Goal: Task Accomplishment & Management: Use online tool/utility

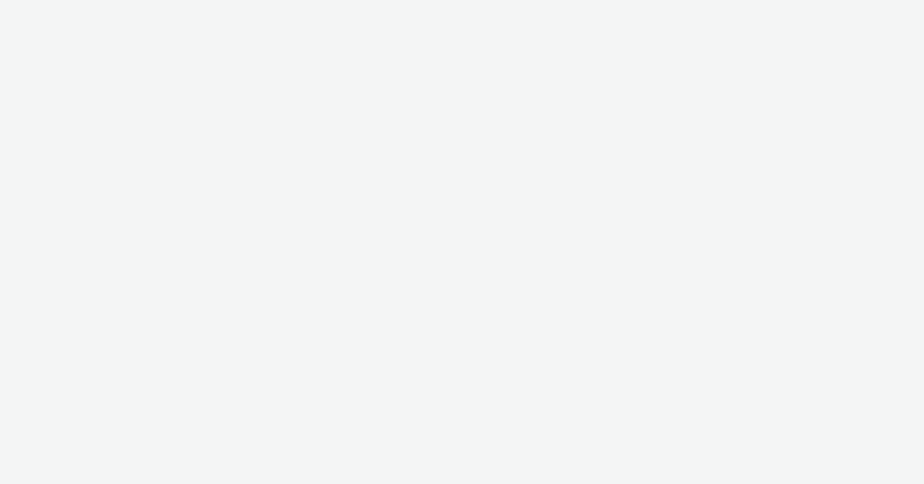
select select "47c37c18-910e-43a3-bb91-a2beb2847406"
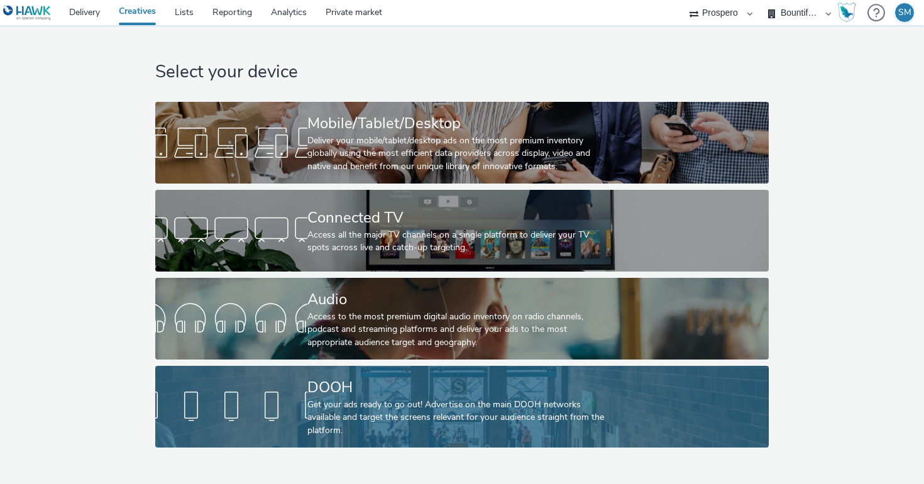
click at [337, 394] on div "DOOH" at bounding box center [459, 388] width 304 height 22
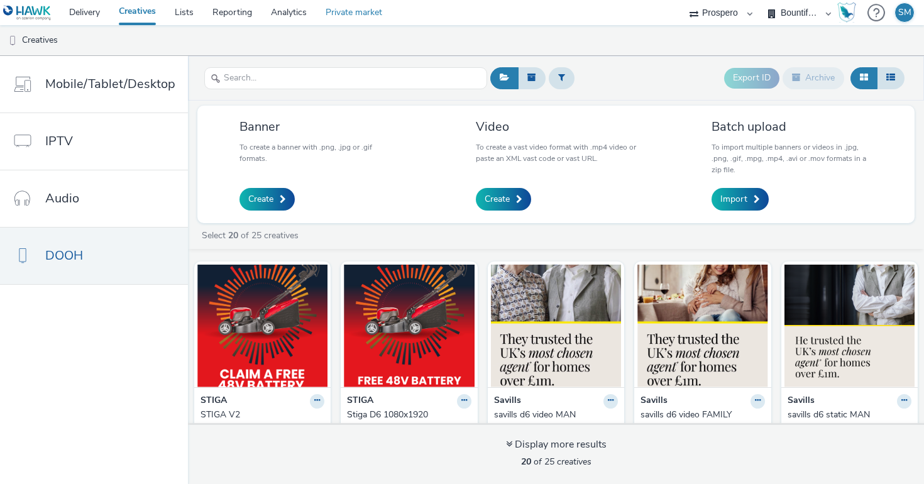
click at [369, 16] on link "Private market" at bounding box center [353, 12] width 75 height 25
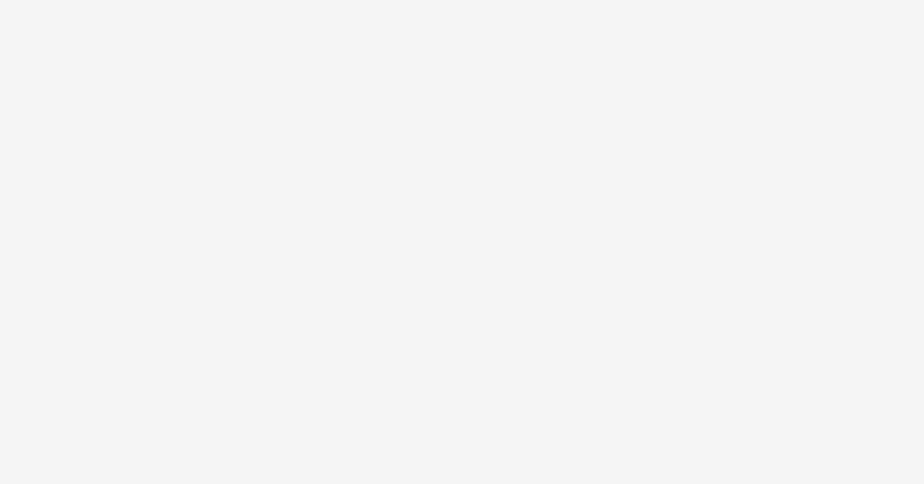
select select "47c37c18-910e-43a3-bb91-a2beb2847406"
select select "b1b940d3-d05b-48b5-821e-f328c33b988b"
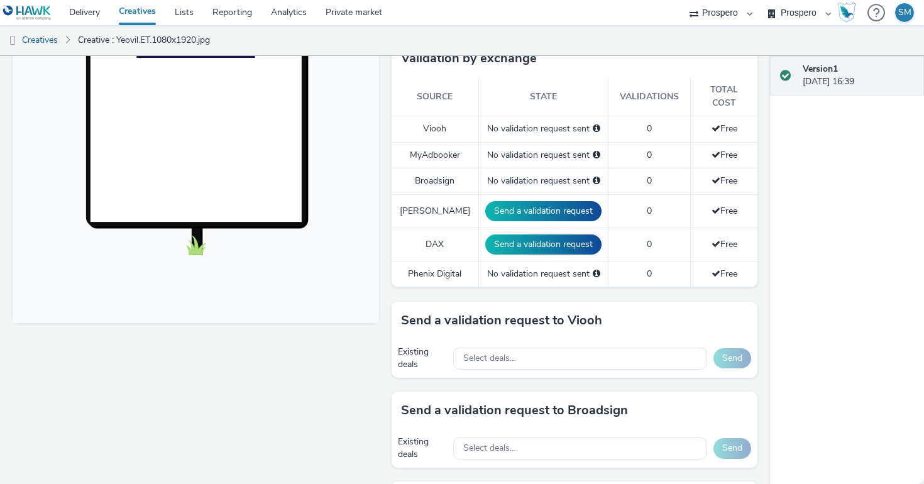
scroll to position [343, 0]
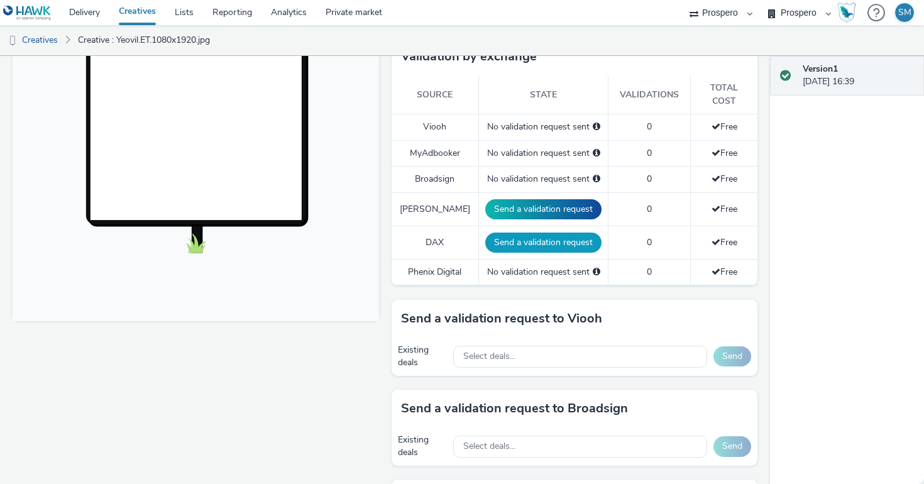
click at [524, 233] on button "Send a validation request" at bounding box center [543, 243] width 116 height 20
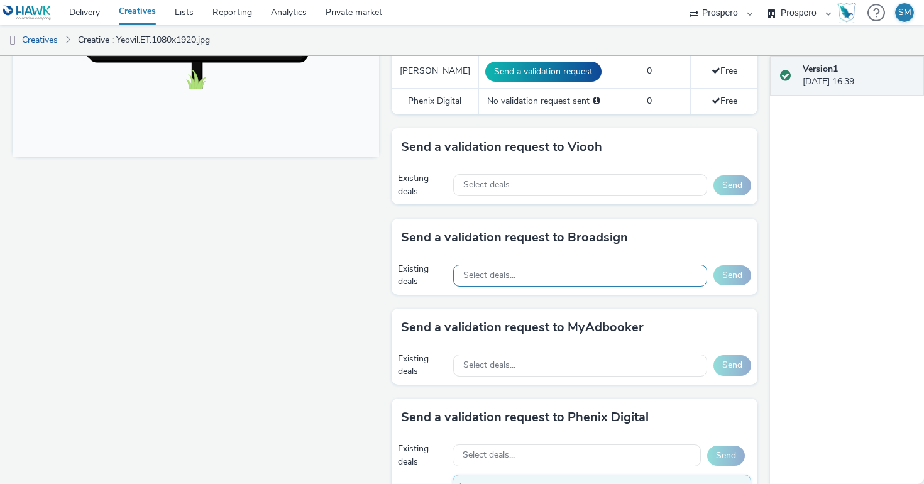
scroll to position [509, 0]
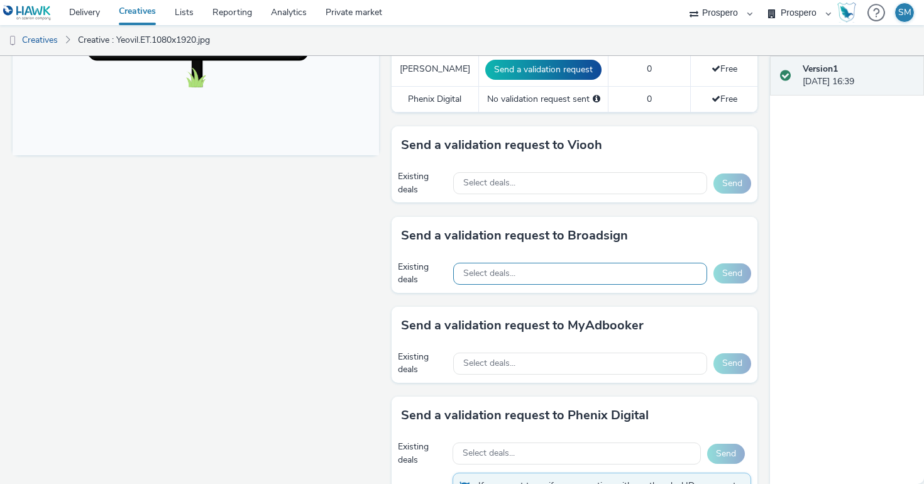
click at [502, 268] on span "Select deals..." at bounding box center [489, 273] width 52 height 11
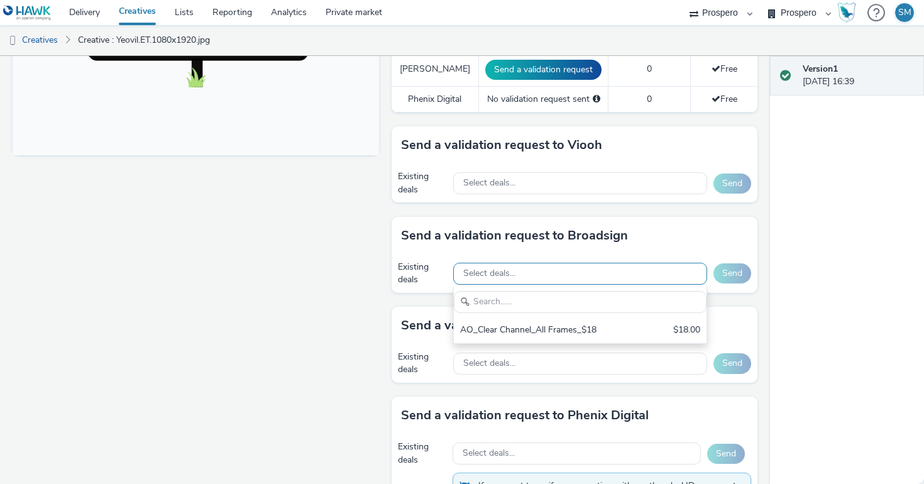
scroll to position [0, 0]
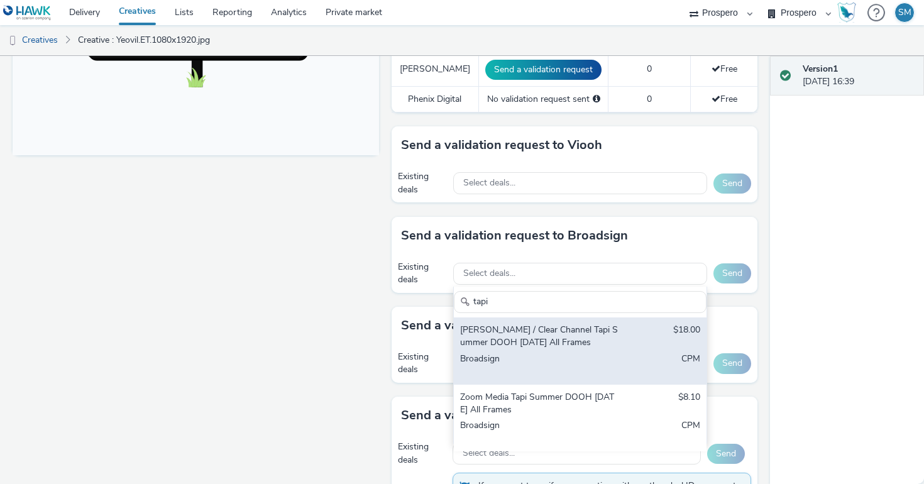
type input "tapi"
click at [534, 333] on div "[PERSON_NAME] / Clear Channel Tapi Summer DOOH [DATE] All Frames" at bounding box center [539, 337] width 158 height 26
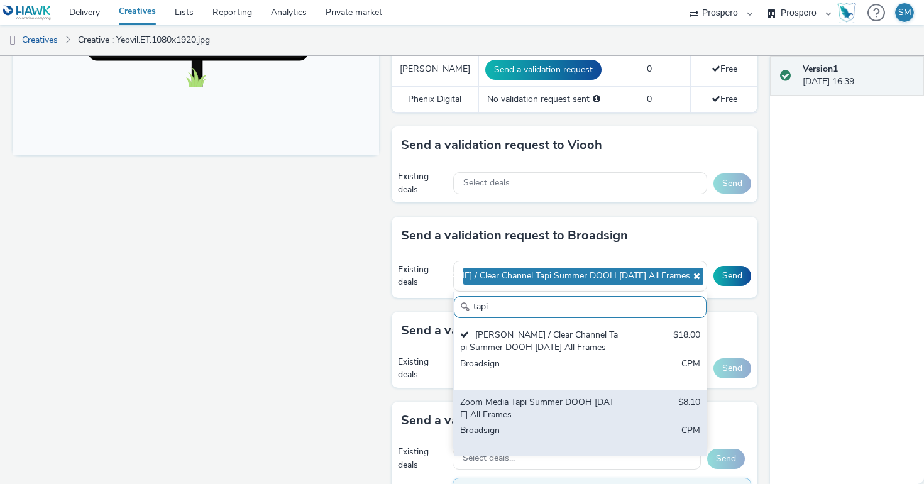
click at [528, 424] on div "Broadsign" at bounding box center [539, 437] width 158 height 26
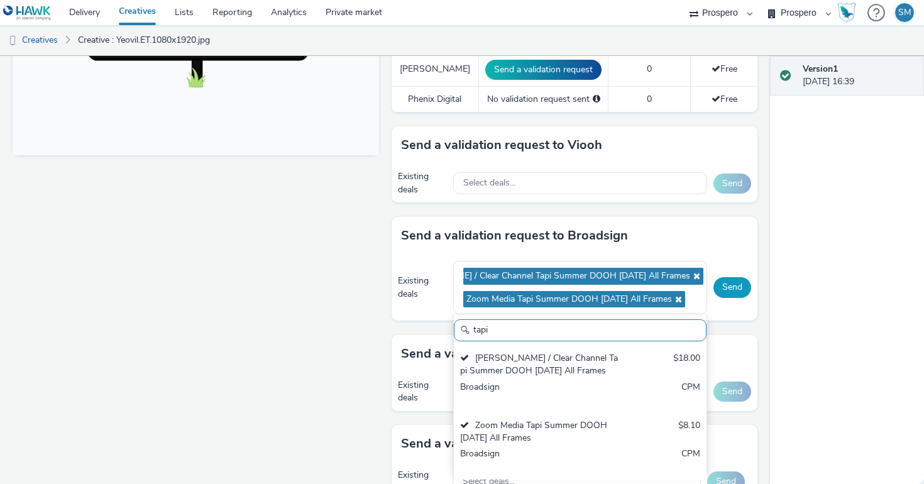
click at [731, 279] on button "Send" at bounding box center [733, 287] width 38 height 20
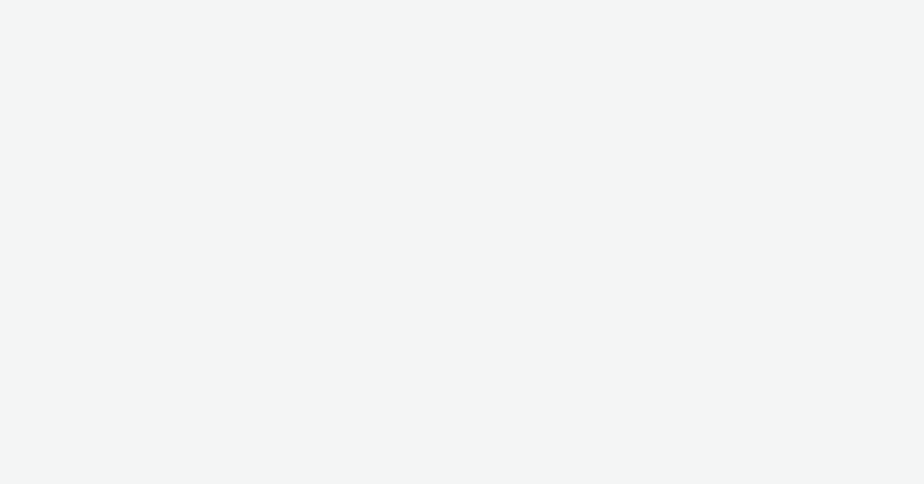
select select "47c37c18-910e-43a3-bb91-a2beb2847406"
select select "b1b940d3-d05b-48b5-821e-f328c33b988b"
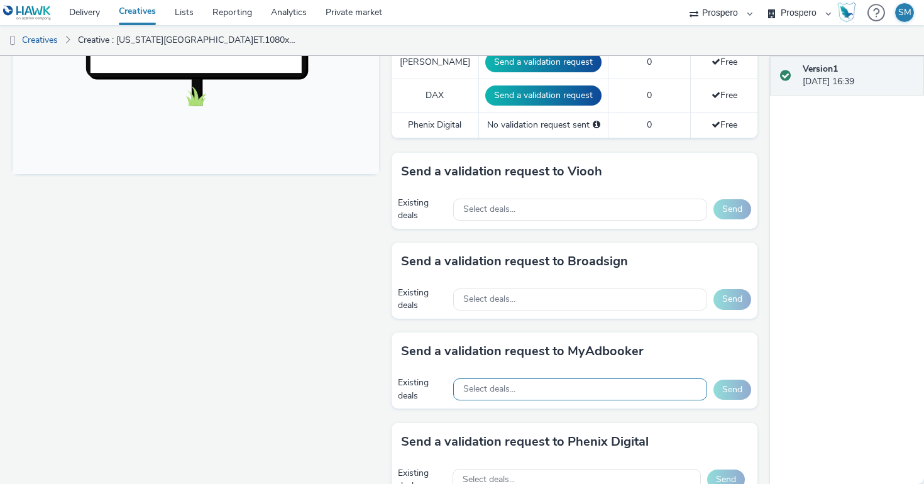
scroll to position [490, 0]
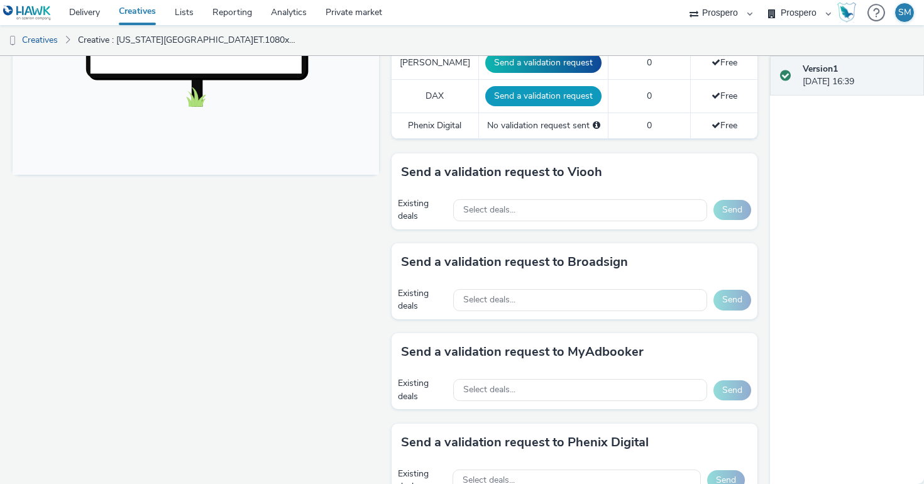
click at [514, 87] on button "Send a validation request" at bounding box center [543, 96] width 116 height 20
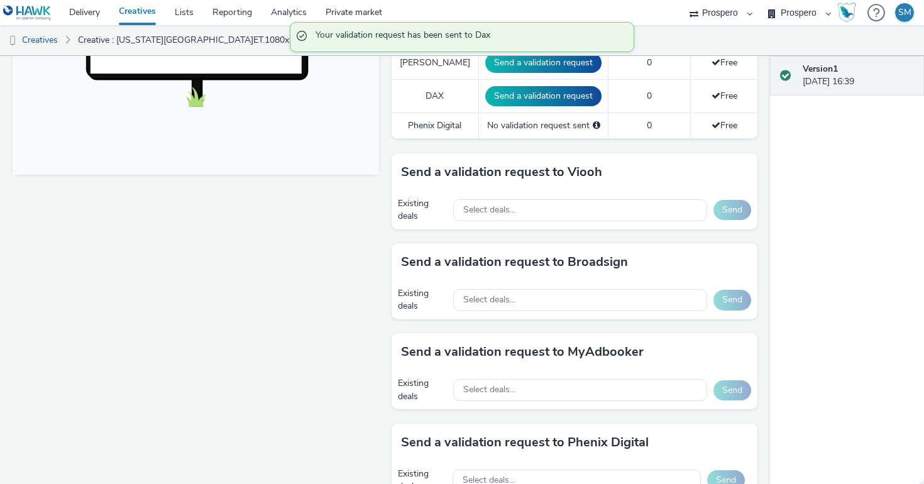
click at [514, 302] on div "Send a validation request to Broadsign Existing deals Select deals... Send" at bounding box center [575, 288] width 367 height 90
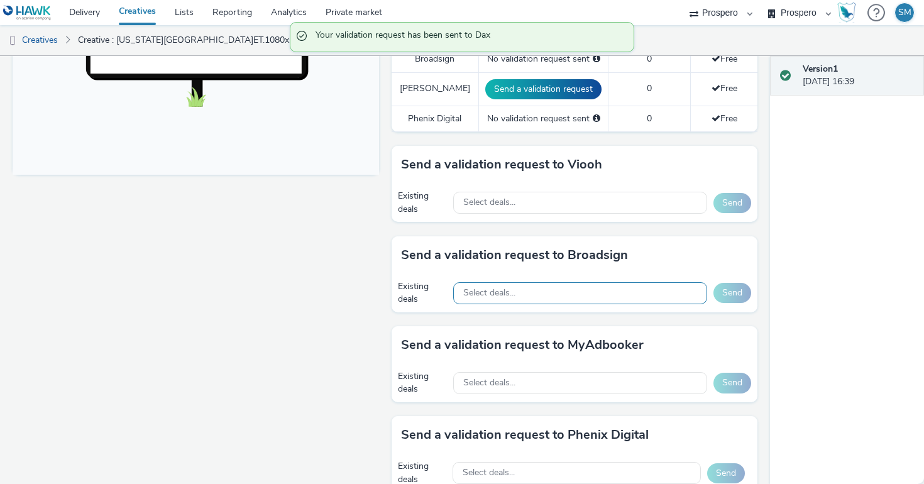
click at [514, 290] on div "Select deals..." at bounding box center [580, 293] width 254 height 22
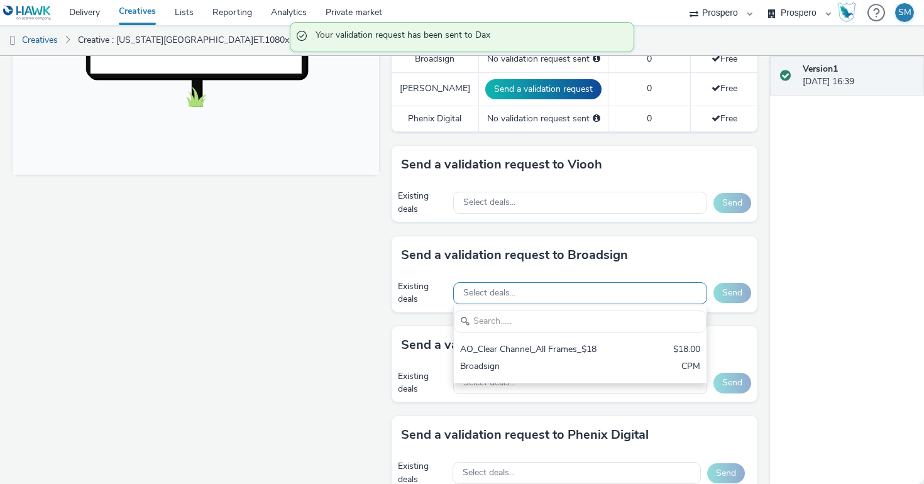
scroll to position [0, 0]
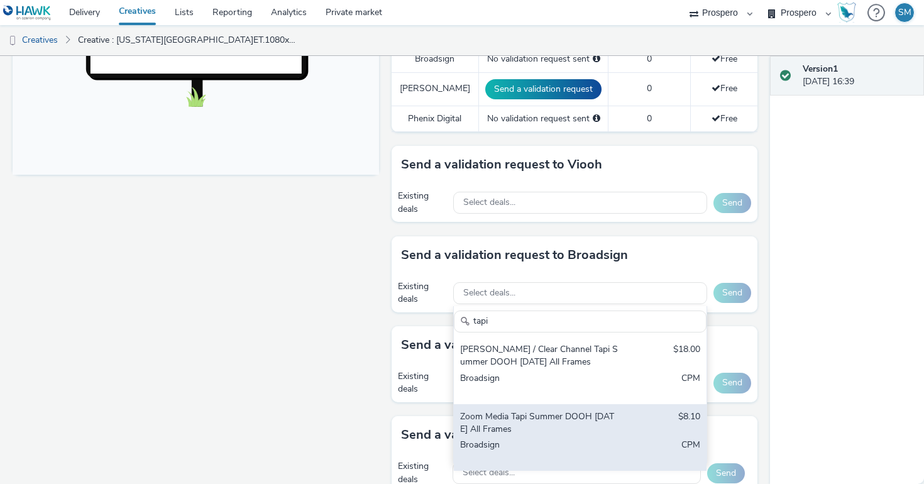
type input "tapi"
click at [524, 423] on div "Zoom Media Tapi Summer DOOH August 2025 All Frames $8.10 Broadsign CPM" at bounding box center [580, 437] width 253 height 67
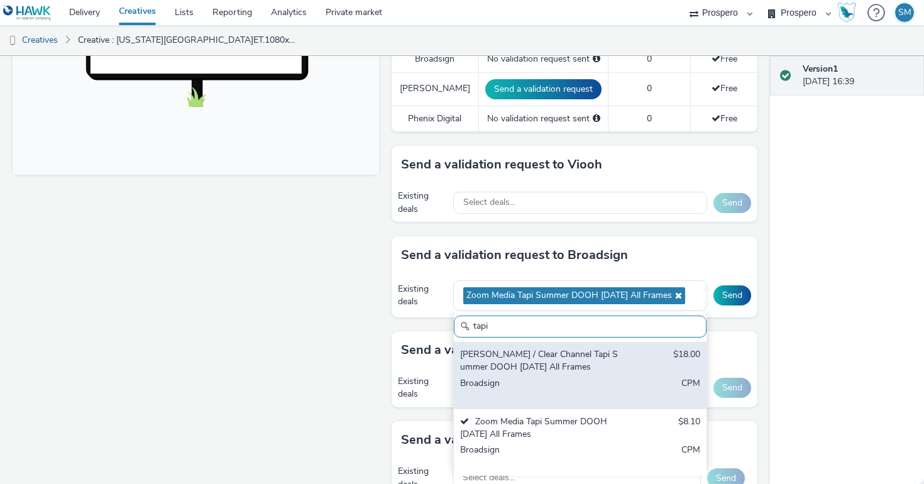
click at [536, 352] on div "[PERSON_NAME] / Clear Channel Tapi Summer DOOH [DATE] All Frames" at bounding box center [539, 361] width 158 height 26
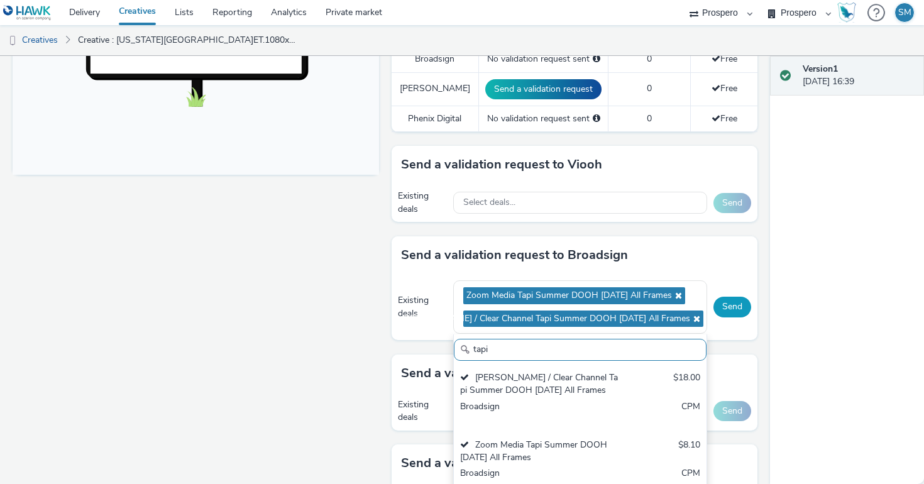
click at [739, 297] on button "Send" at bounding box center [733, 307] width 38 height 20
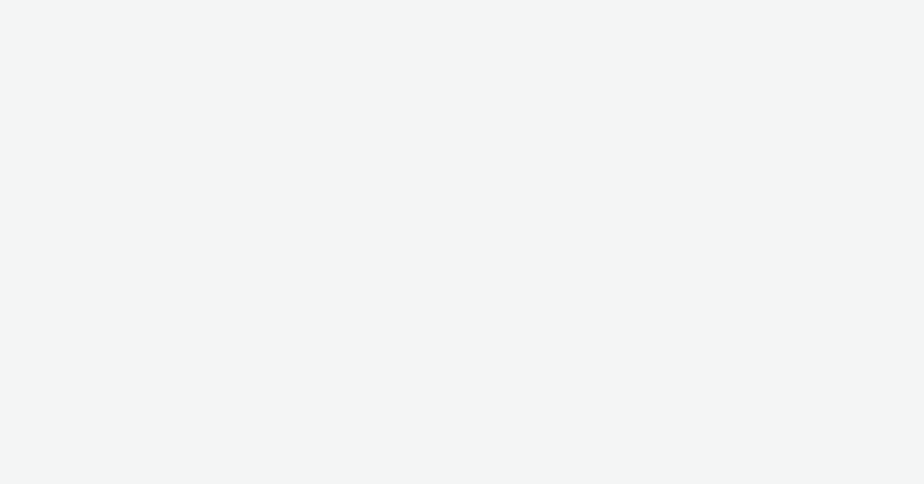
select select "47c37c18-910e-43a3-bb91-a2beb2847406"
select select "b1b940d3-d05b-48b5-821e-f328c33b988b"
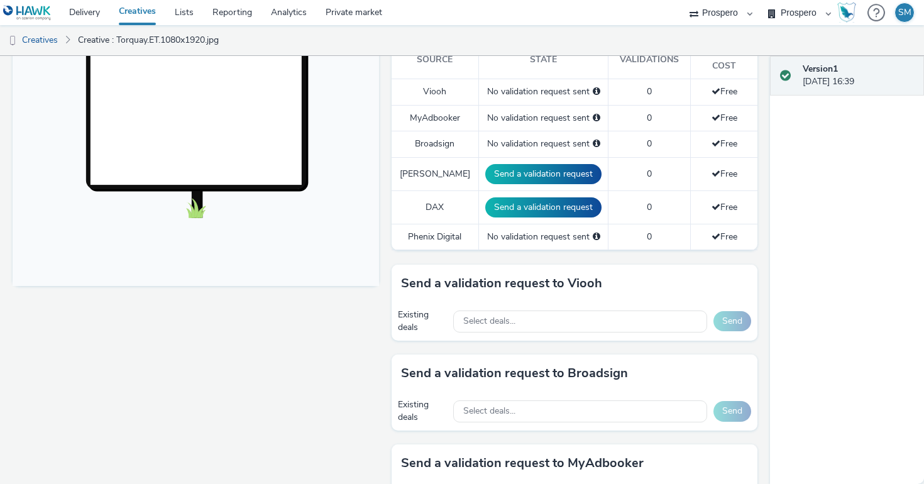
scroll to position [447, 0]
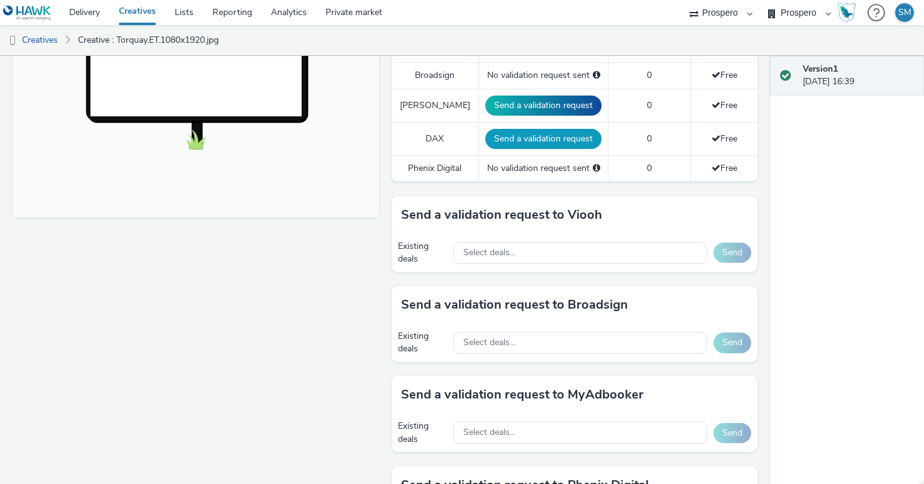
click at [516, 129] on button "Send a validation request" at bounding box center [543, 139] width 116 height 20
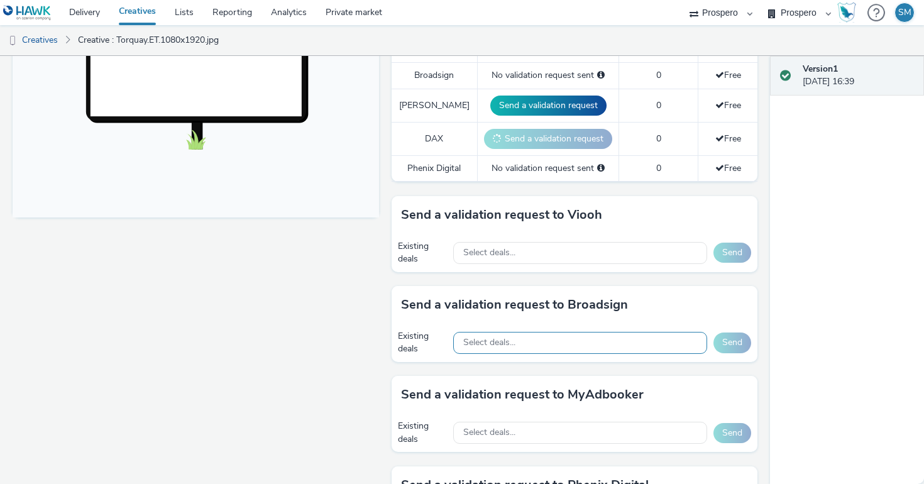
click at [516, 345] on div "Existing deals Select deals... Send" at bounding box center [575, 343] width 367 height 38
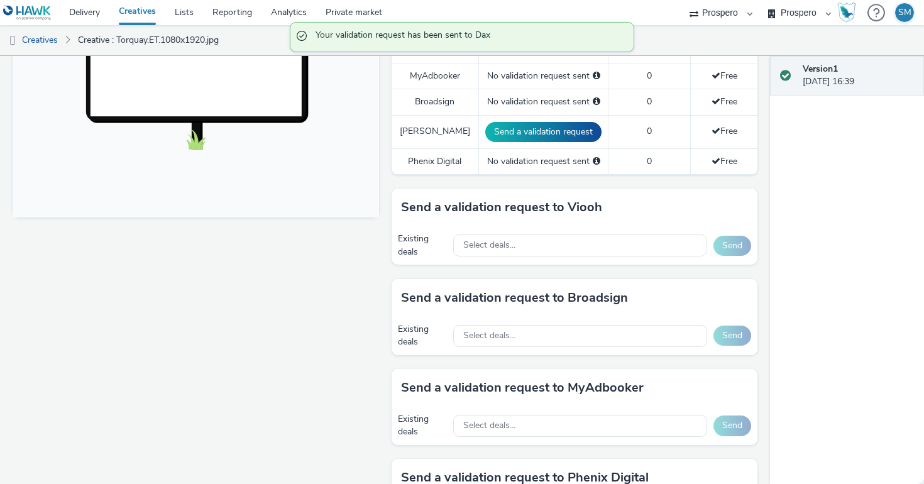
click at [510, 334] on div "Select deals..." at bounding box center [580, 336] width 254 height 26
click at [507, 331] on span "Select deals..." at bounding box center [489, 336] width 52 height 11
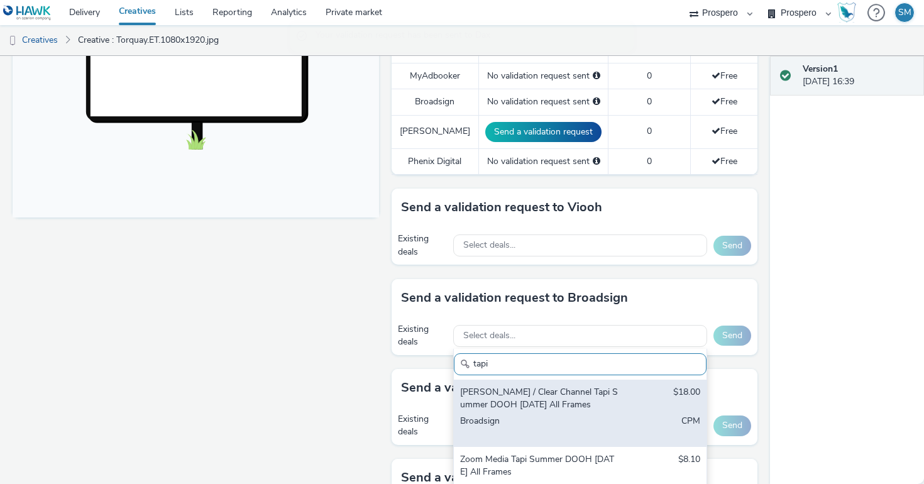
type input "tapi"
click at [515, 392] on div "[PERSON_NAME] / Clear Channel Tapi Summer DOOH [DATE] All Frames" at bounding box center [539, 399] width 158 height 26
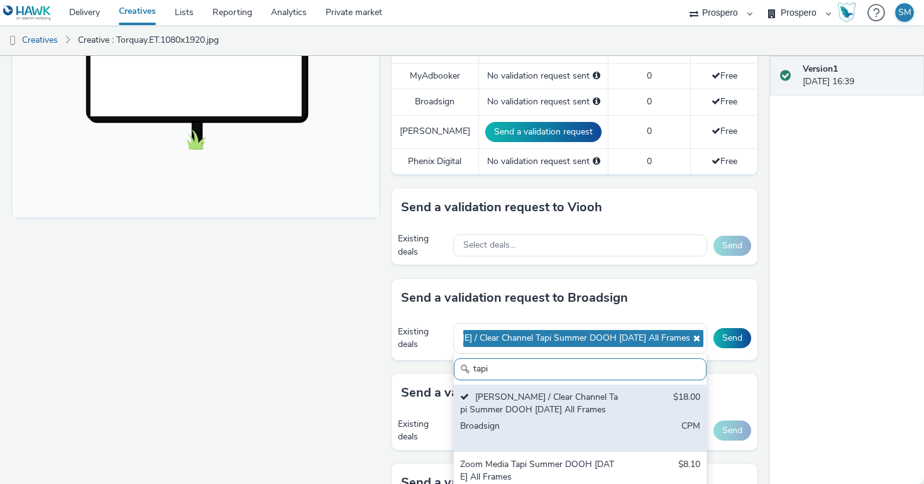
click at [517, 420] on div "Broadsign" at bounding box center [539, 433] width 158 height 26
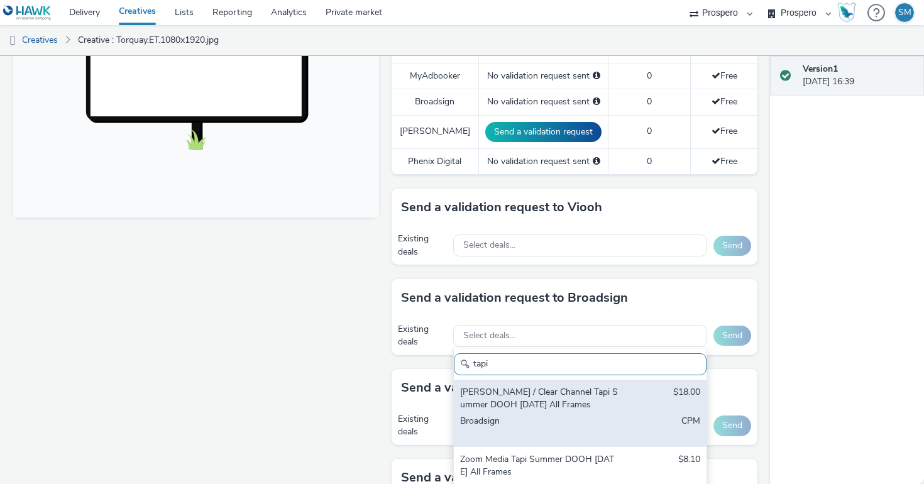
click at [517, 415] on div "Broadsign" at bounding box center [539, 428] width 158 height 26
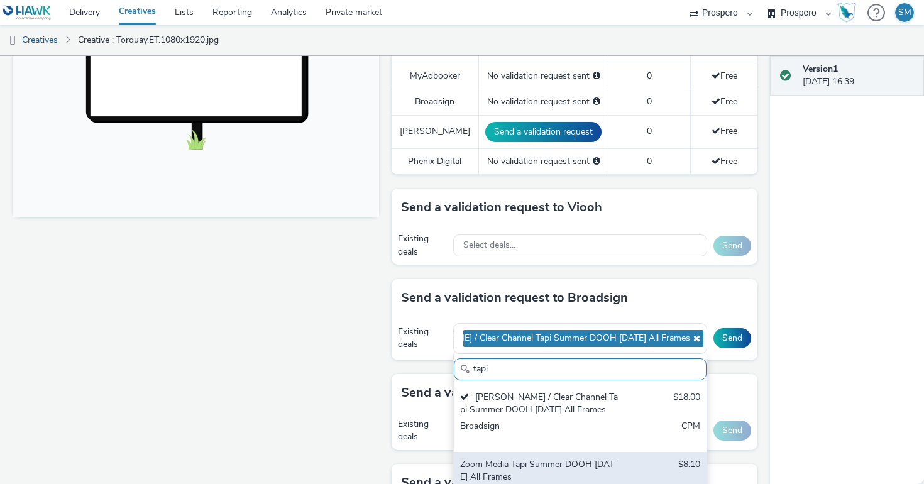
click at [518, 458] on div "Zoom Media Tapi Summer DOOH [DATE] All Frames" at bounding box center [539, 471] width 158 height 26
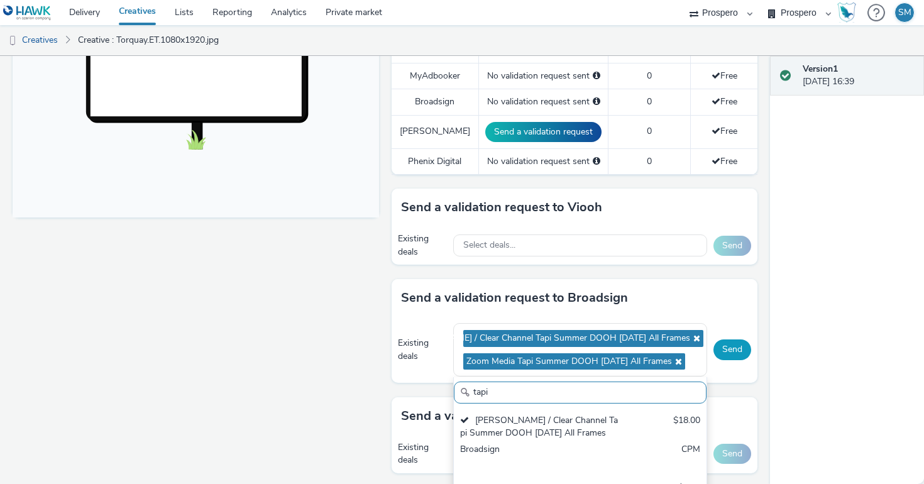
click at [730, 340] on button "Send" at bounding box center [733, 350] width 38 height 20
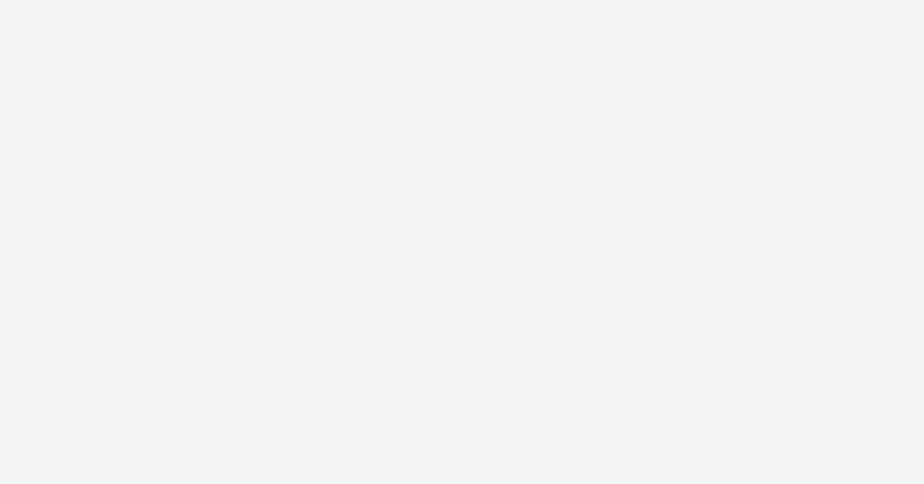
select select "47c37c18-910e-43a3-bb91-a2beb2847406"
select select "b1b940d3-d05b-48b5-821e-f328c33b988b"
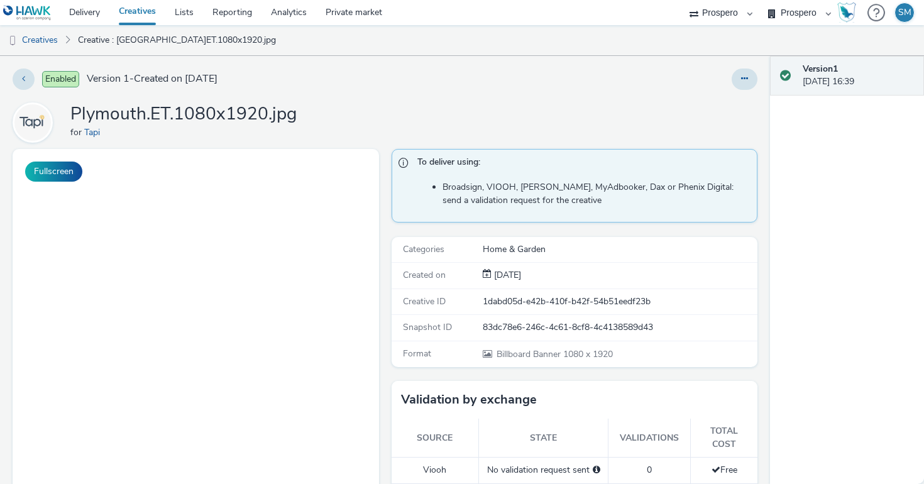
scroll to position [143, 0]
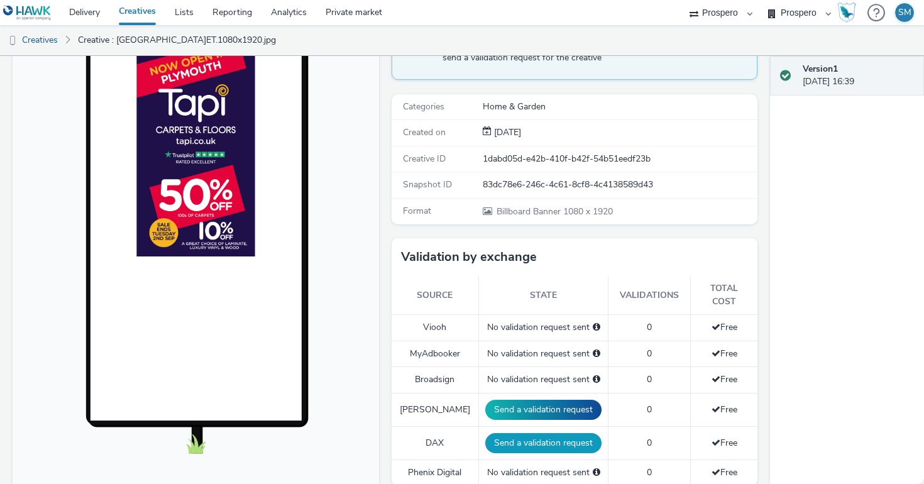
click at [506, 433] on button "Send a validation request" at bounding box center [543, 443] width 116 height 20
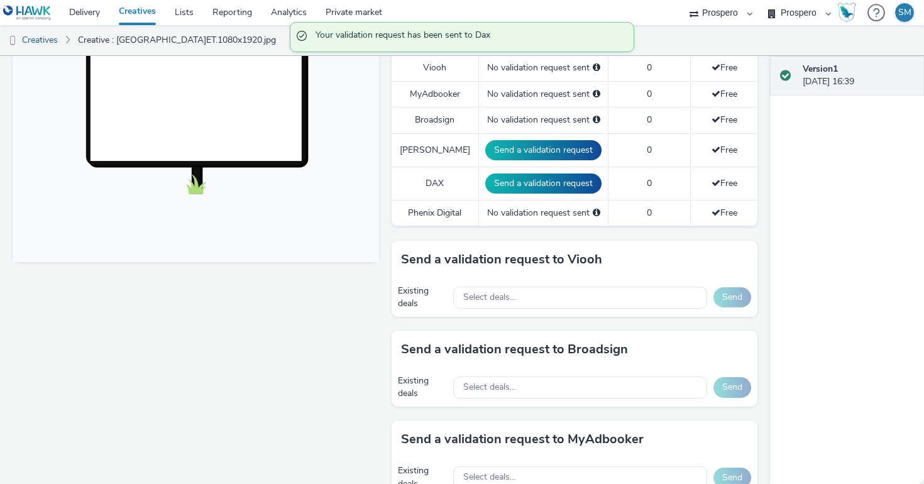
scroll to position [514, 0]
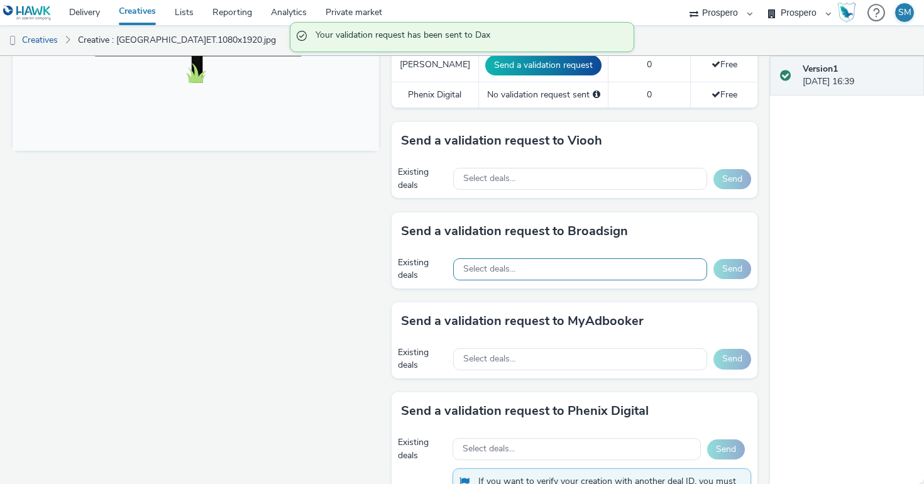
click at [565, 258] on div "Select deals..." at bounding box center [580, 269] width 254 height 22
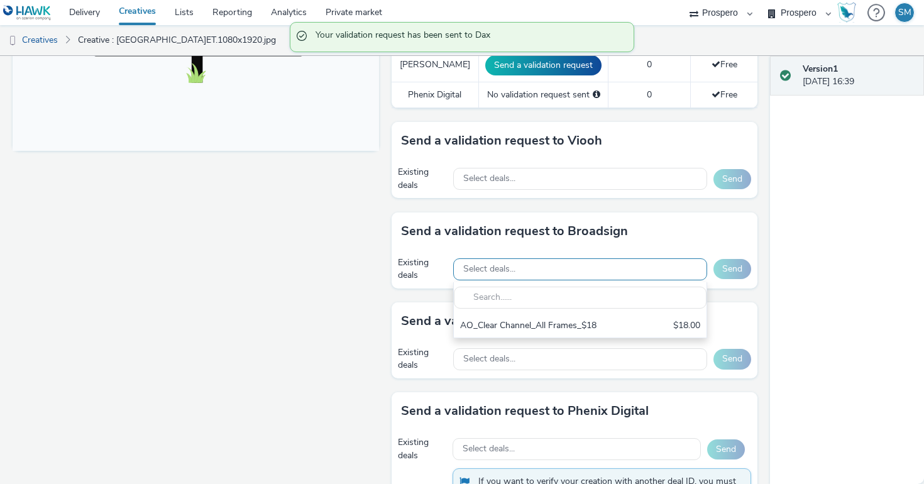
scroll to position [0, 0]
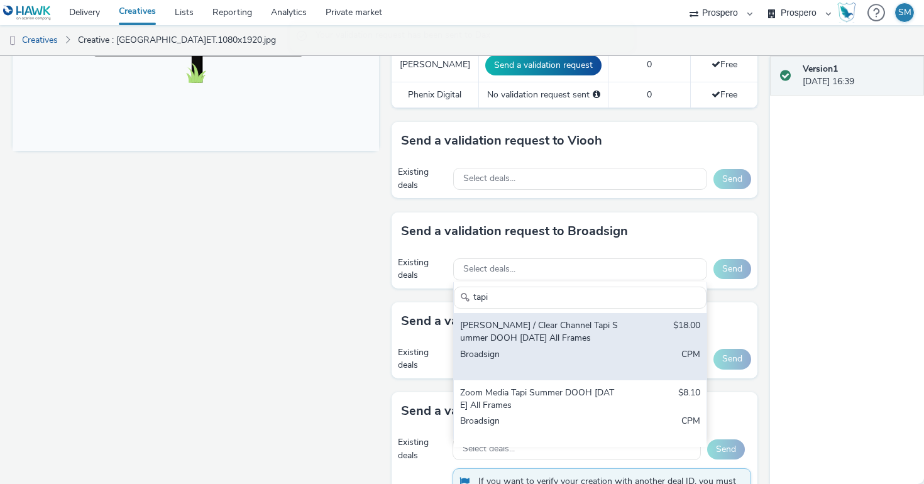
type input "tapi"
click at [558, 332] on div "[PERSON_NAME] / Clear Channel Tapi Summer DOOH [DATE] All Frames" at bounding box center [539, 332] width 158 height 26
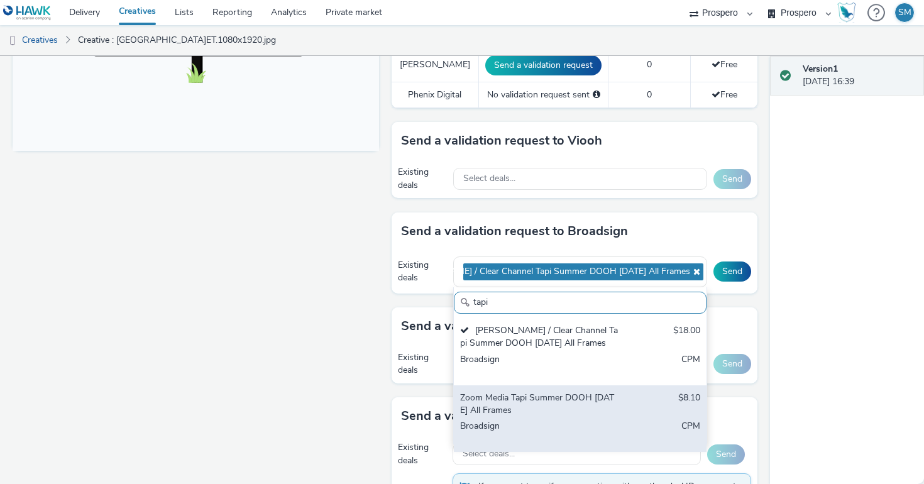
click at [550, 401] on div "Zoom Media Tapi Summer DOOH [DATE] All Frames" at bounding box center [539, 405] width 158 height 26
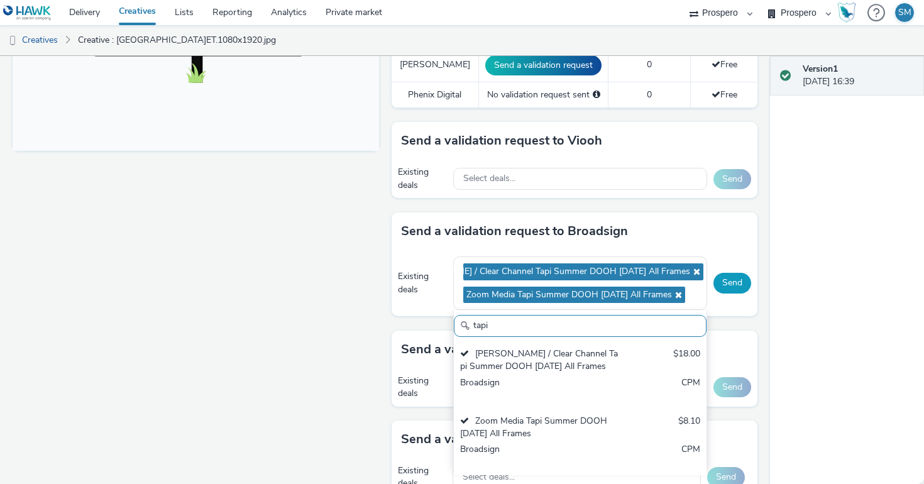
click at [733, 273] on button "Send" at bounding box center [733, 283] width 38 height 20
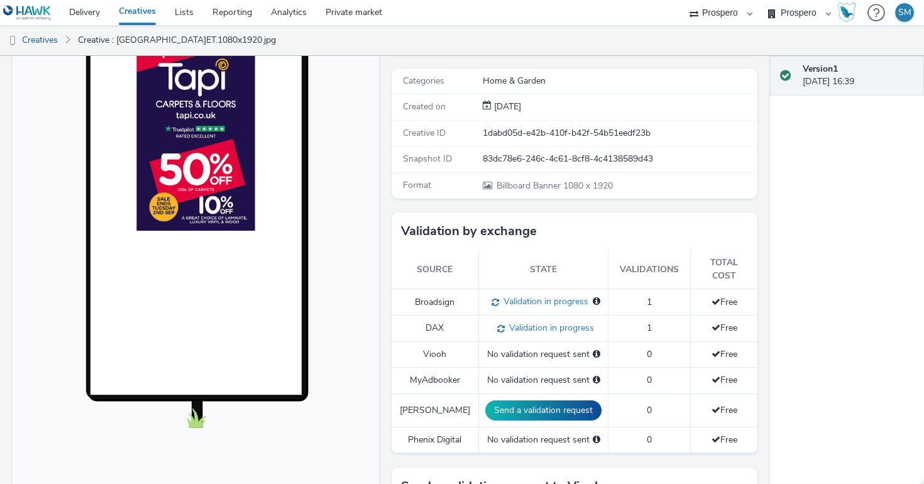
scroll to position [172, 0]
